Goal: Task Accomplishment & Management: Check status

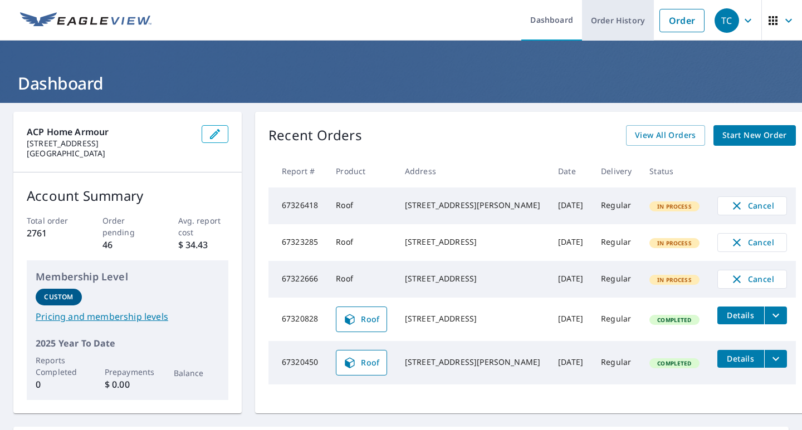
click at [597, 13] on link "Order History" at bounding box center [618, 20] width 72 height 41
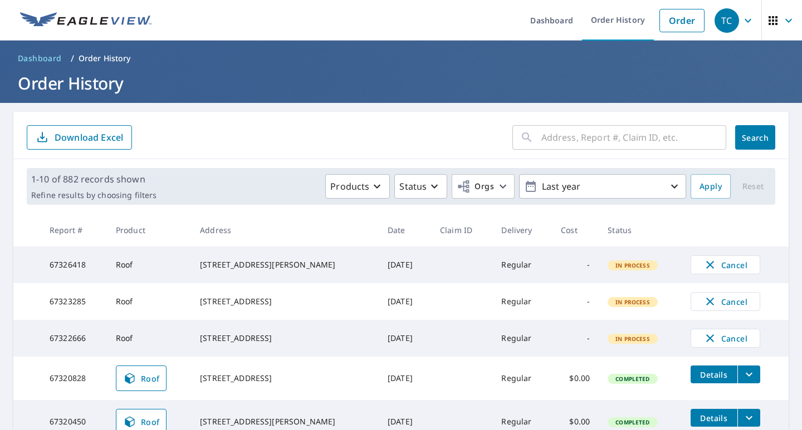
drag, startPoint x: 554, startPoint y: 143, endPoint x: 547, endPoint y: 139, distance: 8.2
click at [550, 142] on input "text" at bounding box center [633, 137] width 185 height 31
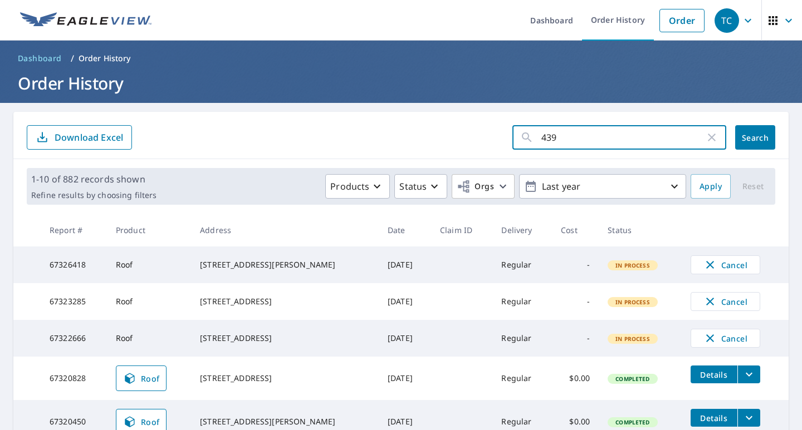
type input "4394"
click button "Search" at bounding box center [755, 137] width 40 height 24
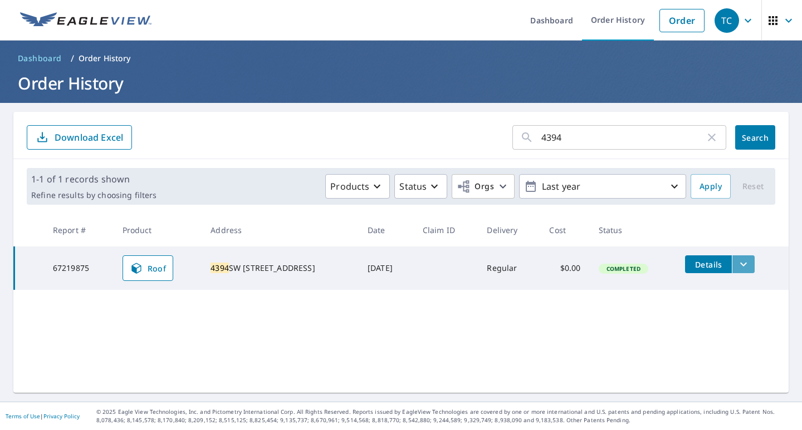
click at [738, 264] on icon "filesDropdownBtn-67219875" at bounding box center [743, 264] width 13 height 13
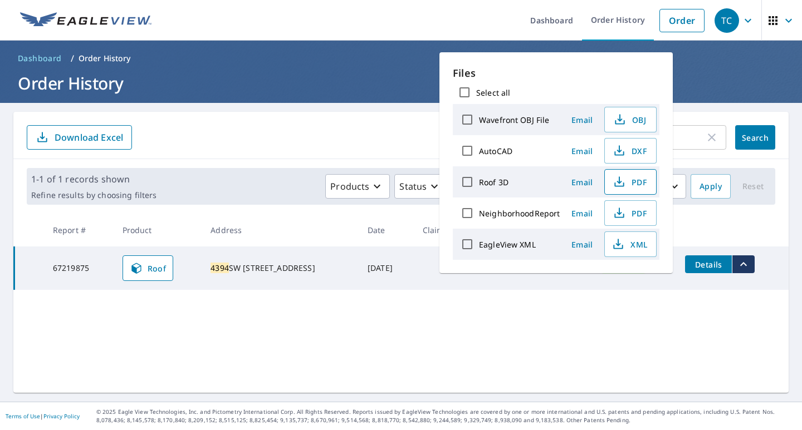
click at [645, 183] on span "PDF" at bounding box center [629, 181] width 36 height 13
click at [604, 169] on button "PDF" at bounding box center [630, 182] width 52 height 26
